Goal: Task Accomplishment & Management: Manage account settings

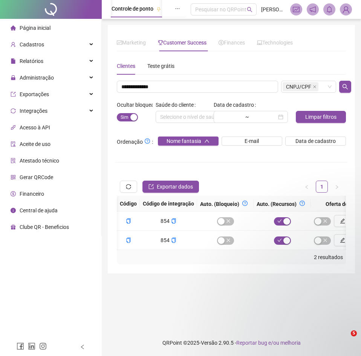
click at [188, 85] on input "**********" at bounding box center [197, 87] width 161 height 12
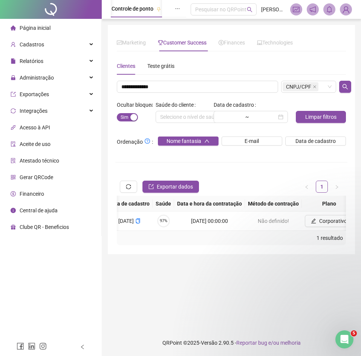
scroll to position [0, 509]
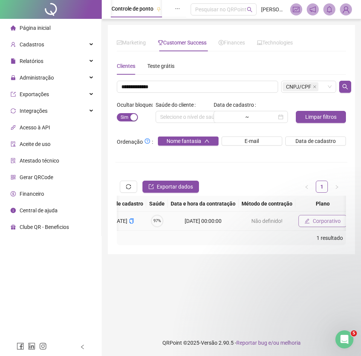
click at [313, 222] on span "Corporativo" at bounding box center [327, 221] width 28 height 8
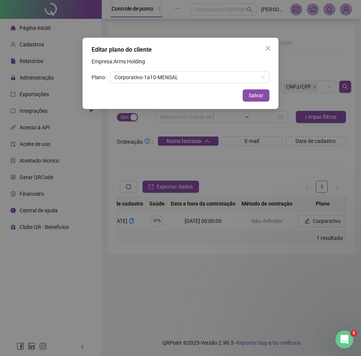
click at [226, 233] on div "Editar plano do cliente Empresa: Arms Holding Plano Corporativo - 1 a 10 - MENS…" at bounding box center [180, 178] width 361 height 356
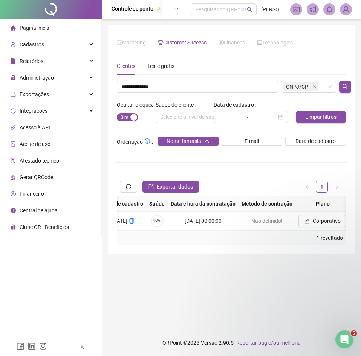
scroll to position [0, 930]
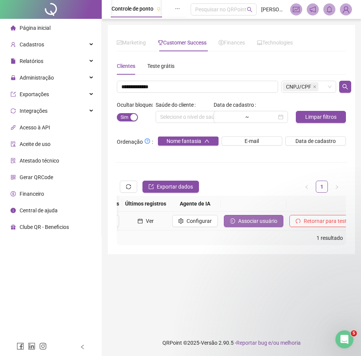
click at [238, 222] on span "Associar usuário" at bounding box center [257, 221] width 39 height 8
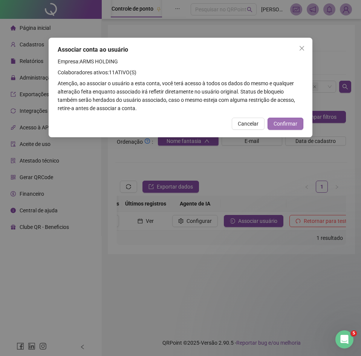
click at [291, 119] on button "Confirmar" at bounding box center [286, 124] width 36 height 12
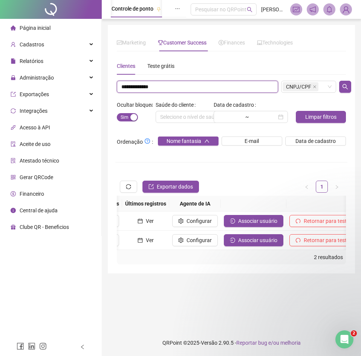
click at [189, 84] on input "**********" at bounding box center [197, 87] width 161 height 12
paste input "text"
click at [116, 117] on div "Ocultar bloqueados Sim Não" at bounding box center [134, 114] width 39 height 30
click at [116, 118] on div "Ocultar bloqueados Sim Não" at bounding box center [134, 114] width 39 height 30
click at [118, 116] on span "Sim Não" at bounding box center [127, 117] width 21 height 8
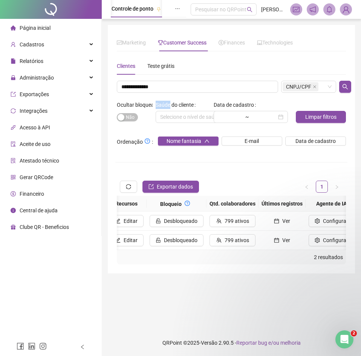
scroll to position [0, 901]
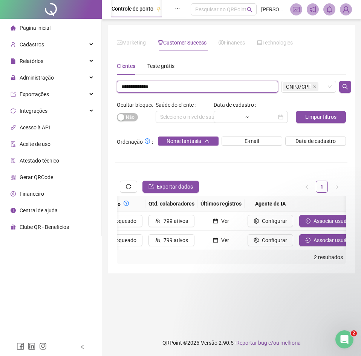
click at [142, 87] on input "**********" at bounding box center [197, 87] width 161 height 12
paste input "text"
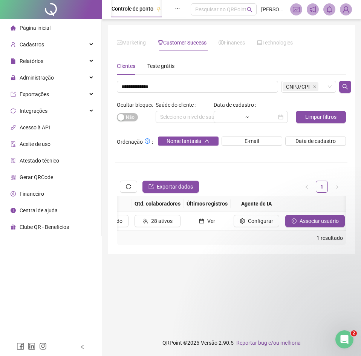
click at [257, 238] on div "1 resultado" at bounding box center [231, 238] width 229 height 14
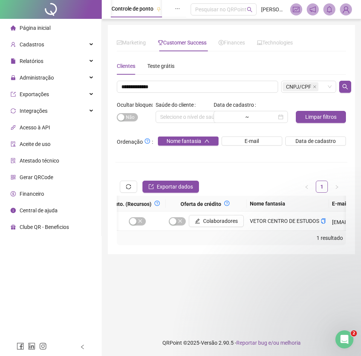
scroll to position [0, 346]
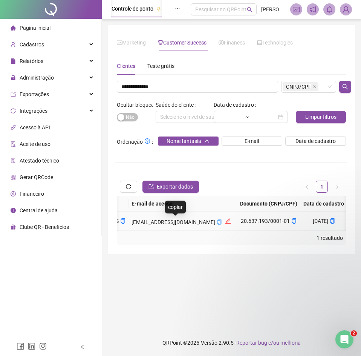
click at [217, 223] on icon "copy" at bounding box center [219, 221] width 5 height 5
click at [159, 230] on td "[EMAIL_ADDRESS][DOMAIN_NAME]" at bounding box center [183, 220] width 109 height 19
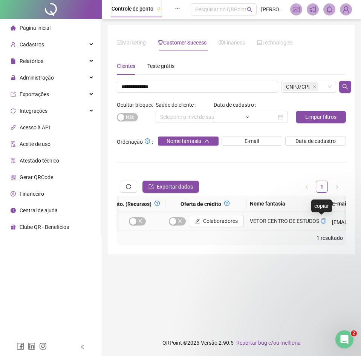
click at [323, 221] on icon "copy" at bounding box center [323, 220] width 5 height 5
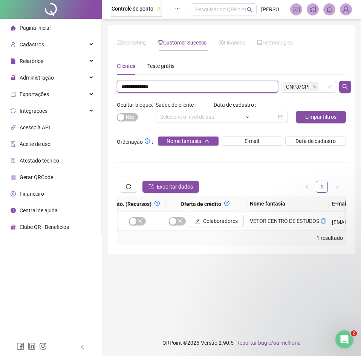
click at [170, 88] on input "**********" at bounding box center [197, 87] width 161 height 12
paste input "text"
type input "**********"
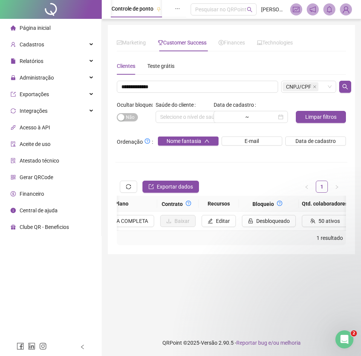
scroll to position [0, 627]
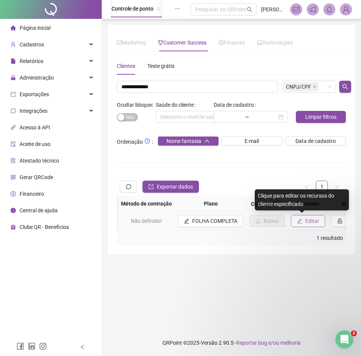
click at [309, 222] on span "Editar" at bounding box center [312, 221] width 14 height 8
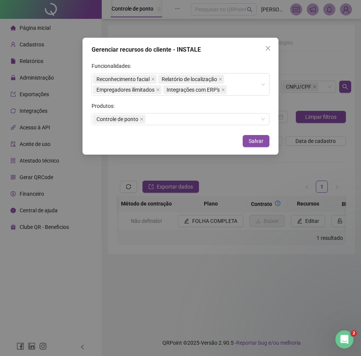
click at [271, 187] on div "Gerenciar recursos do cliente - INSTALE Funcionalidades: Reconhecimento facial …" at bounding box center [180, 178] width 361 height 356
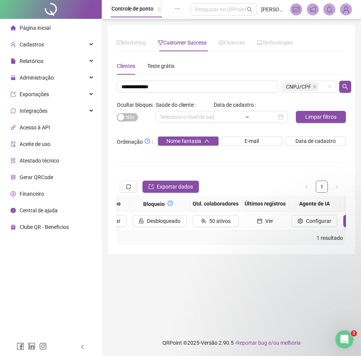
scroll to position [0, 827]
click at [320, 230] on td "Configurar" at bounding box center [313, 220] width 52 height 19
click at [323, 230] on td "Configurar" at bounding box center [313, 220] width 52 height 19
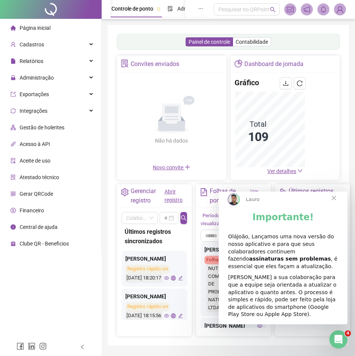
click at [351, 12] on header "Controle de ponto Admissão digital Gestão de férias Painel do DP Folha de pagam…" at bounding box center [229, 9] width 254 height 19
click at [340, 11] on img at bounding box center [340, 9] width 11 height 11
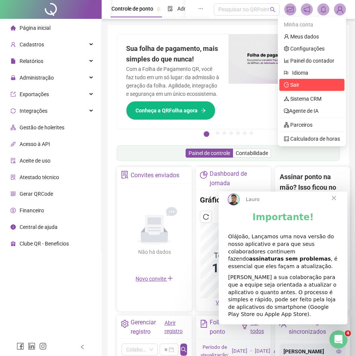
click at [302, 87] on span "Sair" at bounding box center [312, 85] width 56 height 8
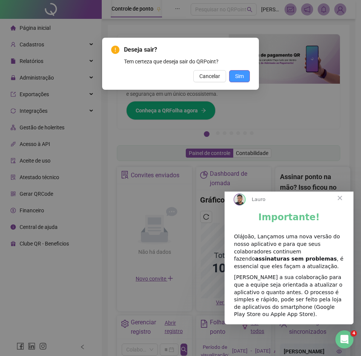
click at [246, 74] on button "Sim" at bounding box center [239, 76] width 21 height 12
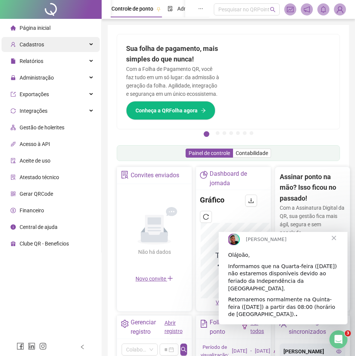
click at [42, 41] on span "Cadastros" at bounding box center [32, 44] width 25 height 6
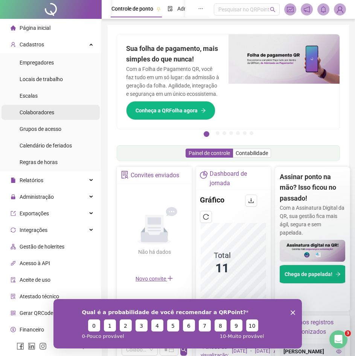
click at [40, 110] on span "Colaboradores" at bounding box center [37, 112] width 35 height 6
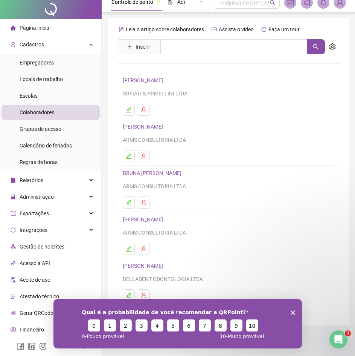
scroll to position [9, 0]
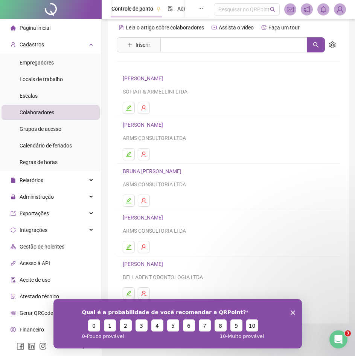
click at [292, 310] on icon "Encerrar pesquisa" at bounding box center [293, 312] width 5 height 5
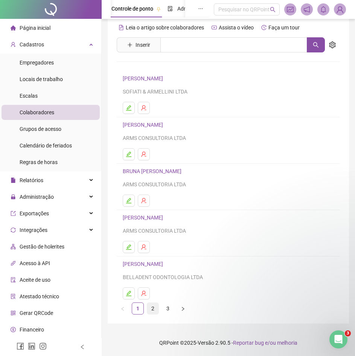
click at [155, 312] on link "2" at bounding box center [152, 308] width 11 height 11
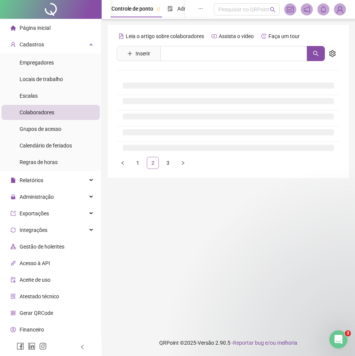
scroll to position [0, 0]
